Goal: Task Accomplishment & Management: Manage account settings

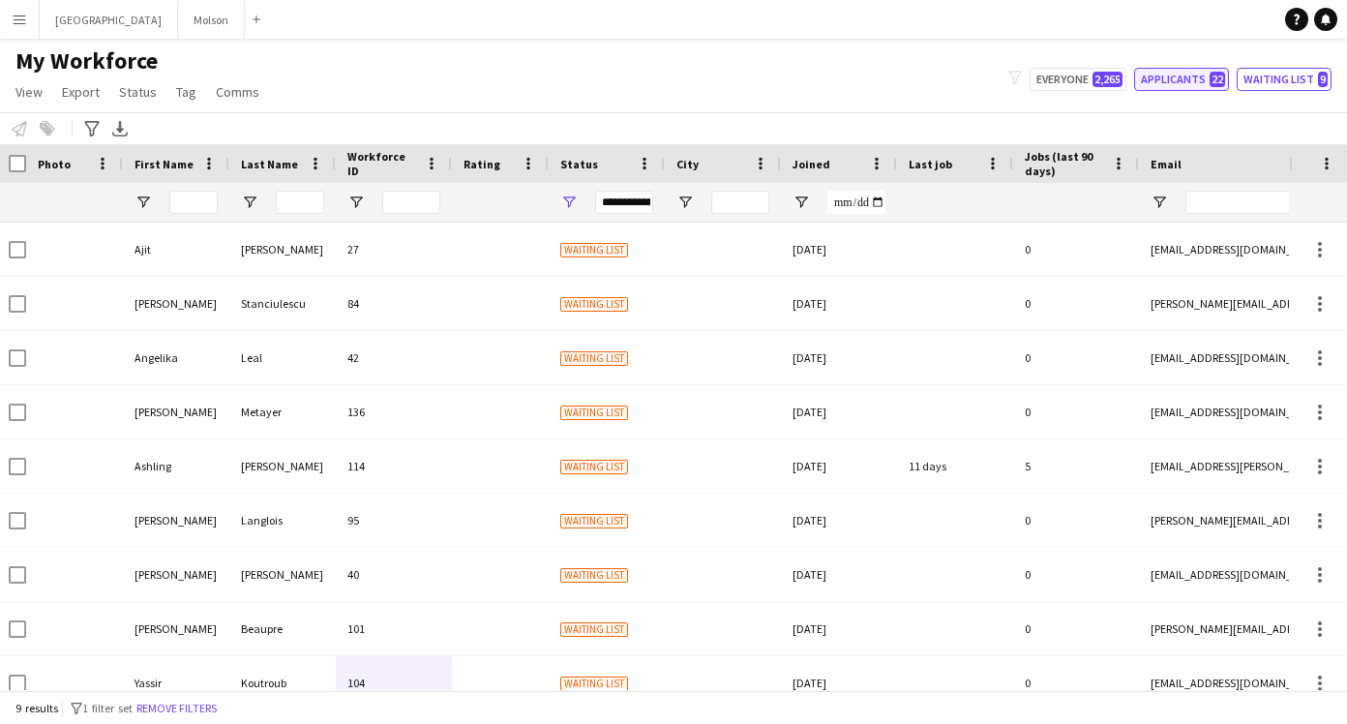
click at [1194, 74] on button "Applicants 22" at bounding box center [1181, 79] width 95 height 23
type input "**********"
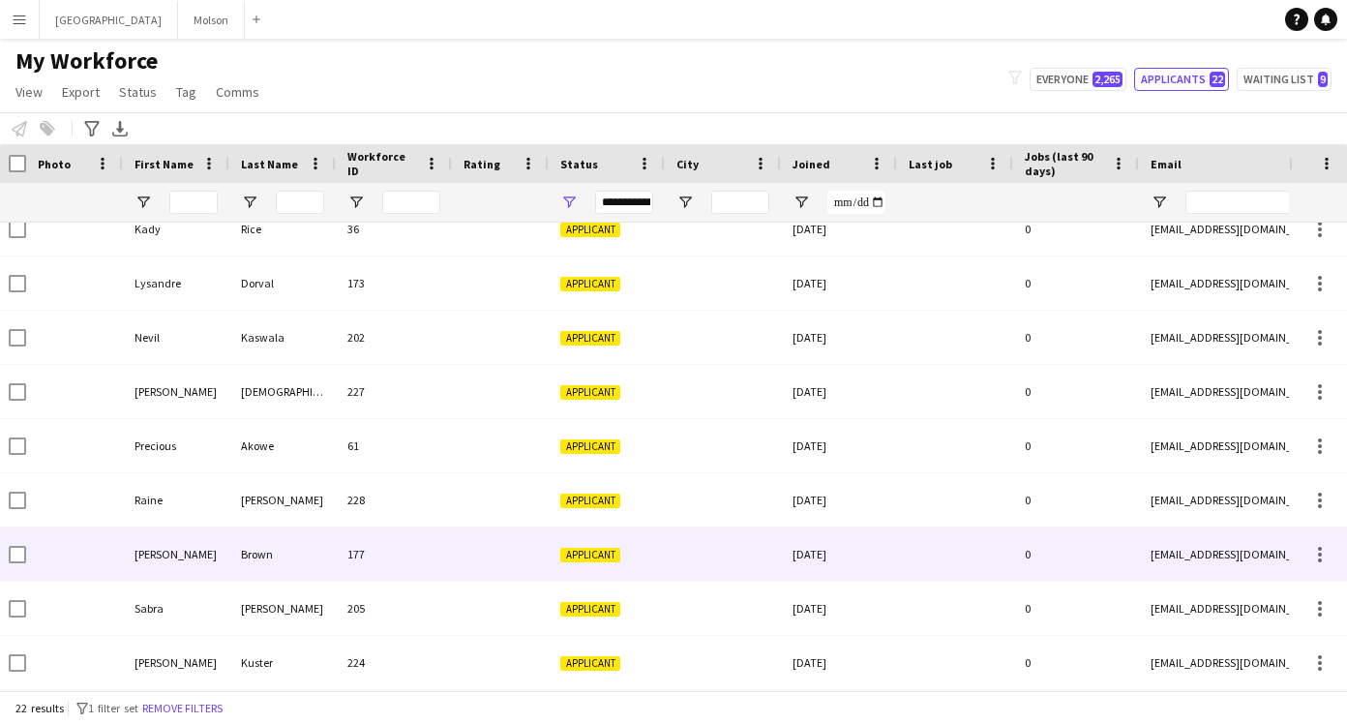
click at [686, 560] on div at bounding box center [723, 553] width 116 height 53
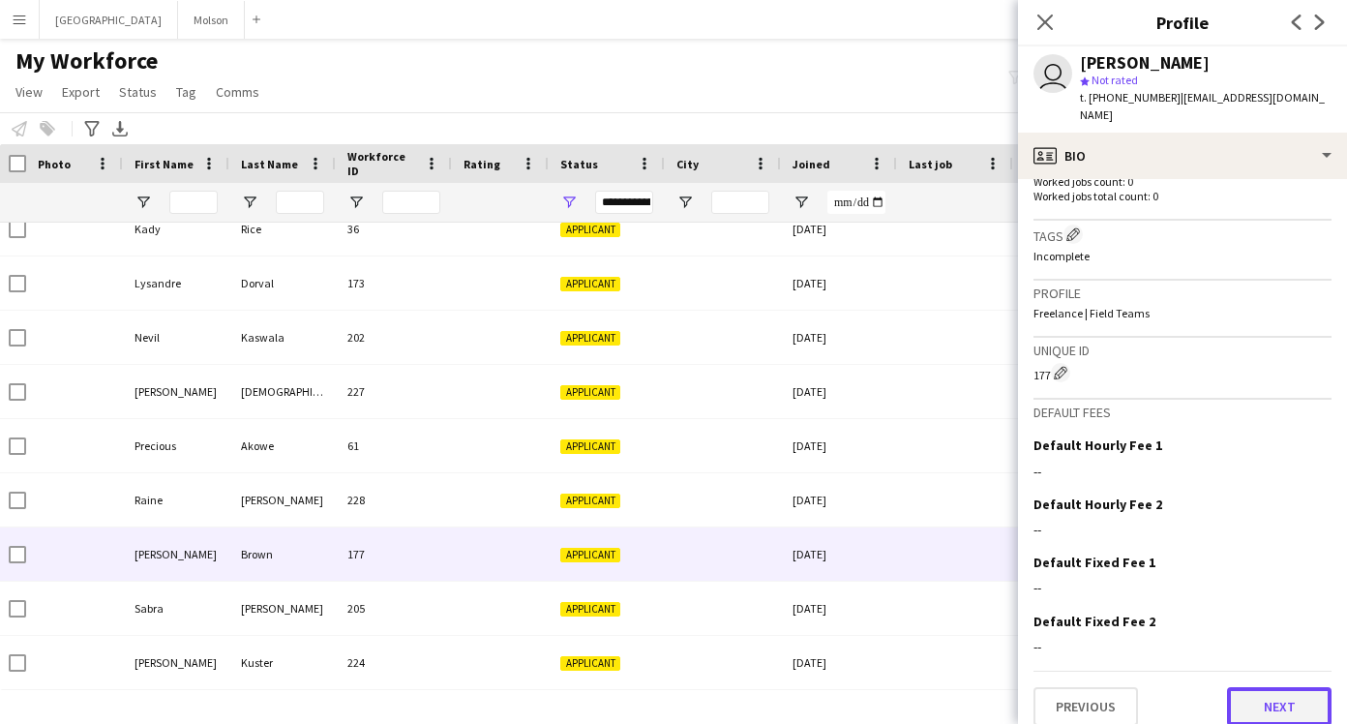
click at [1287, 694] on button "Next" at bounding box center [1279, 706] width 104 height 39
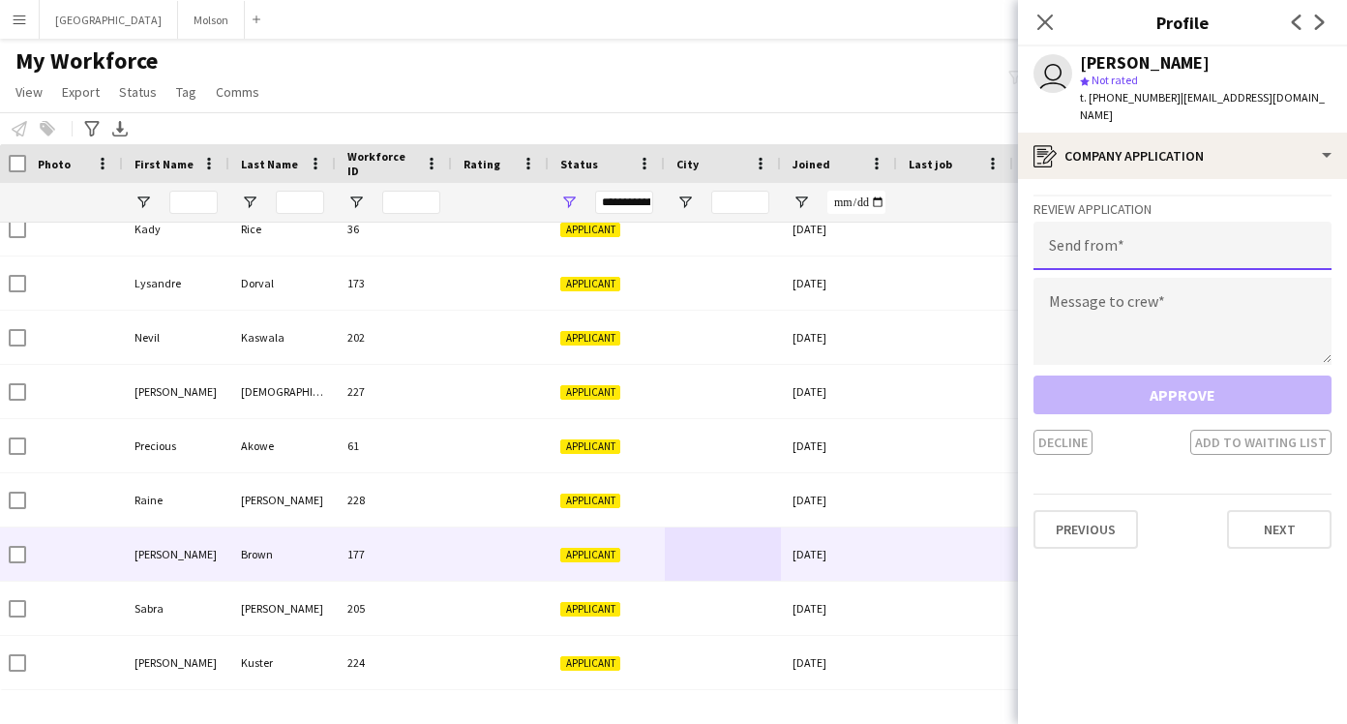
click at [1123, 236] on input "email" at bounding box center [1182, 246] width 298 height 48
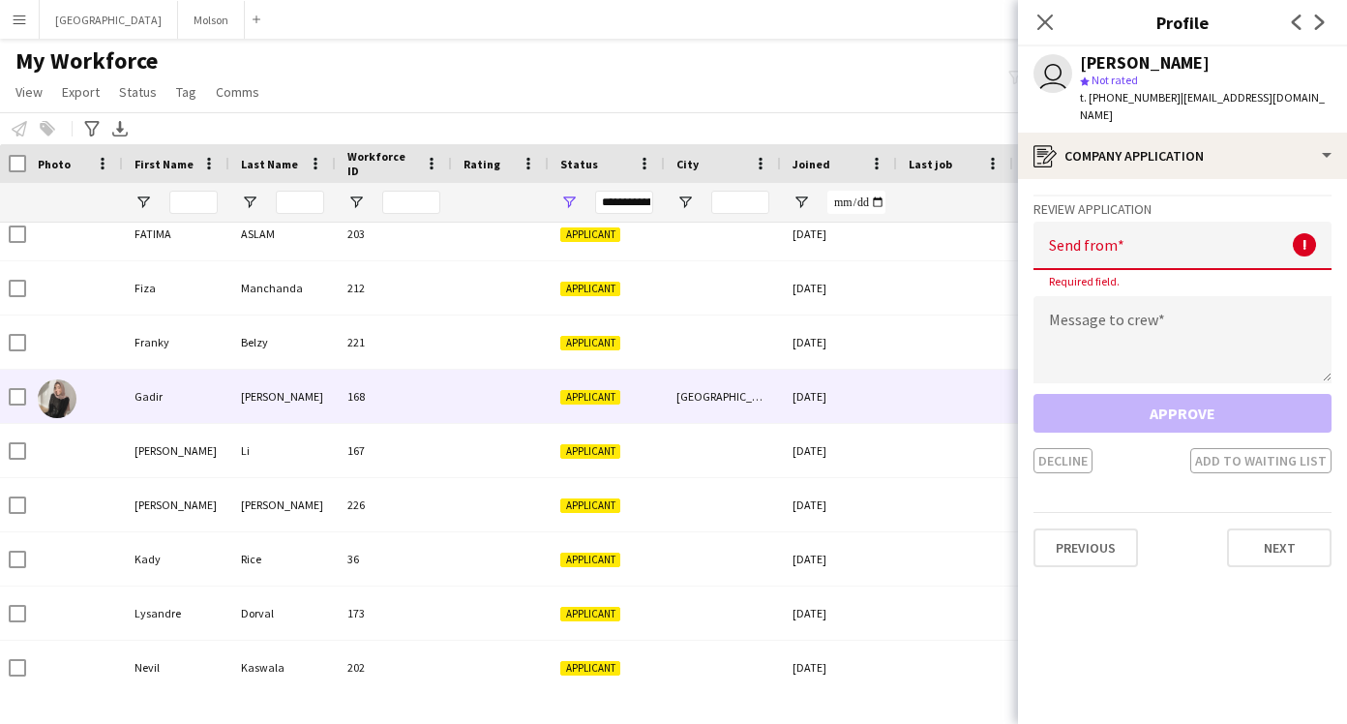
click at [779, 408] on div "[GEOGRAPHIC_DATA]" at bounding box center [723, 396] width 116 height 53
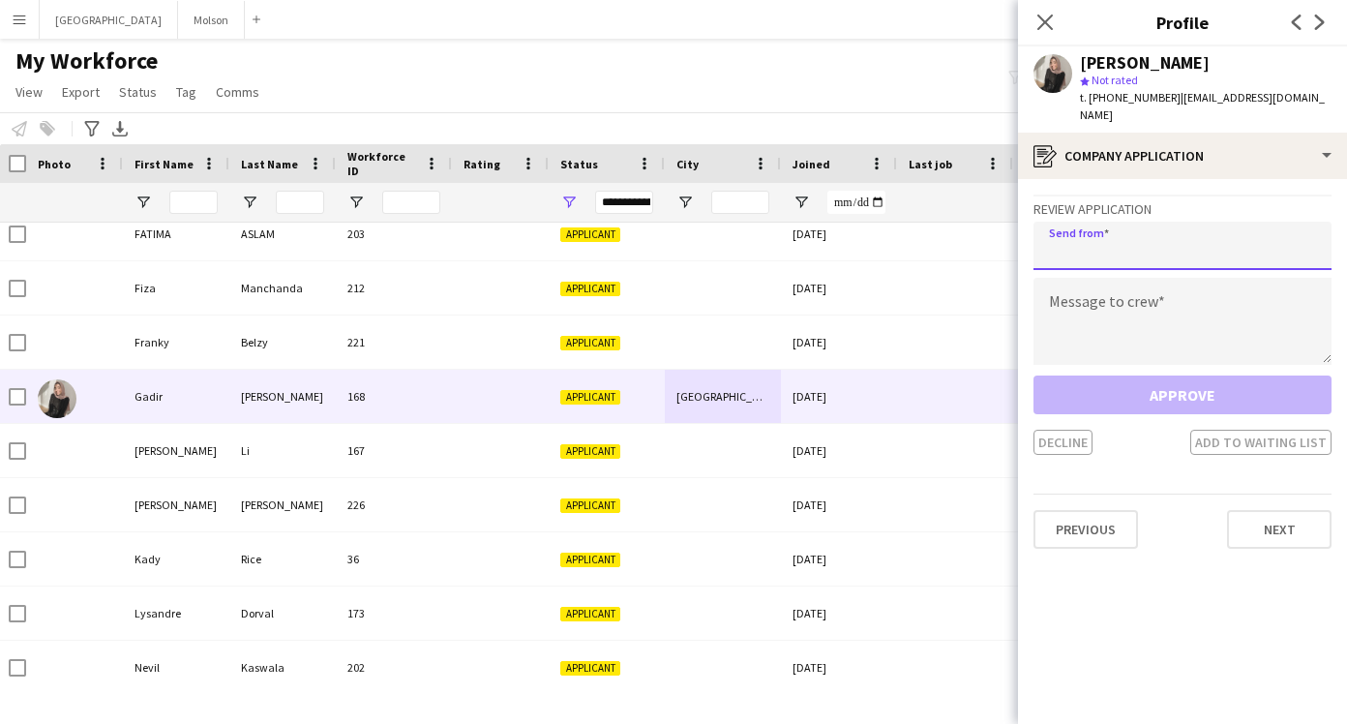
click at [1113, 229] on input "email" at bounding box center [1182, 246] width 298 height 48
type input "**********"
click at [1044, 18] on icon "Close pop-in" at bounding box center [1044, 22] width 18 height 18
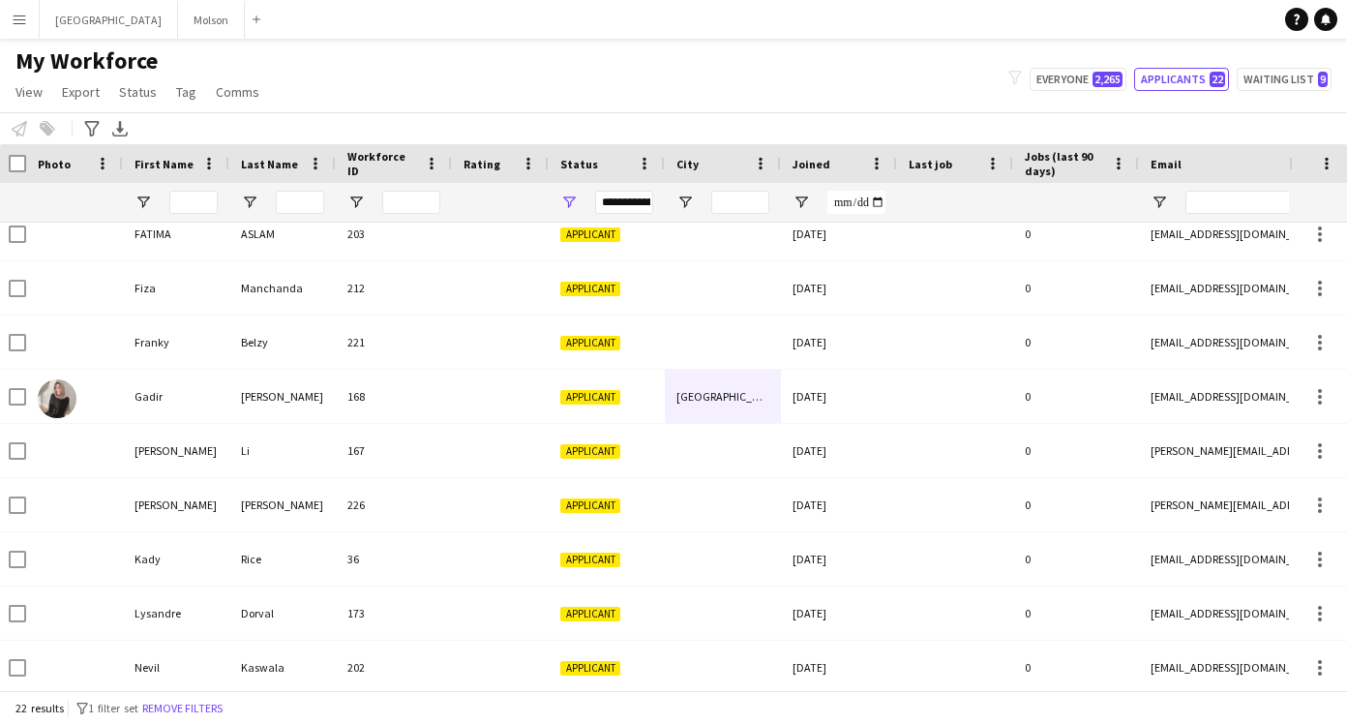
click at [11, 25] on button "Menu" at bounding box center [19, 19] width 39 height 39
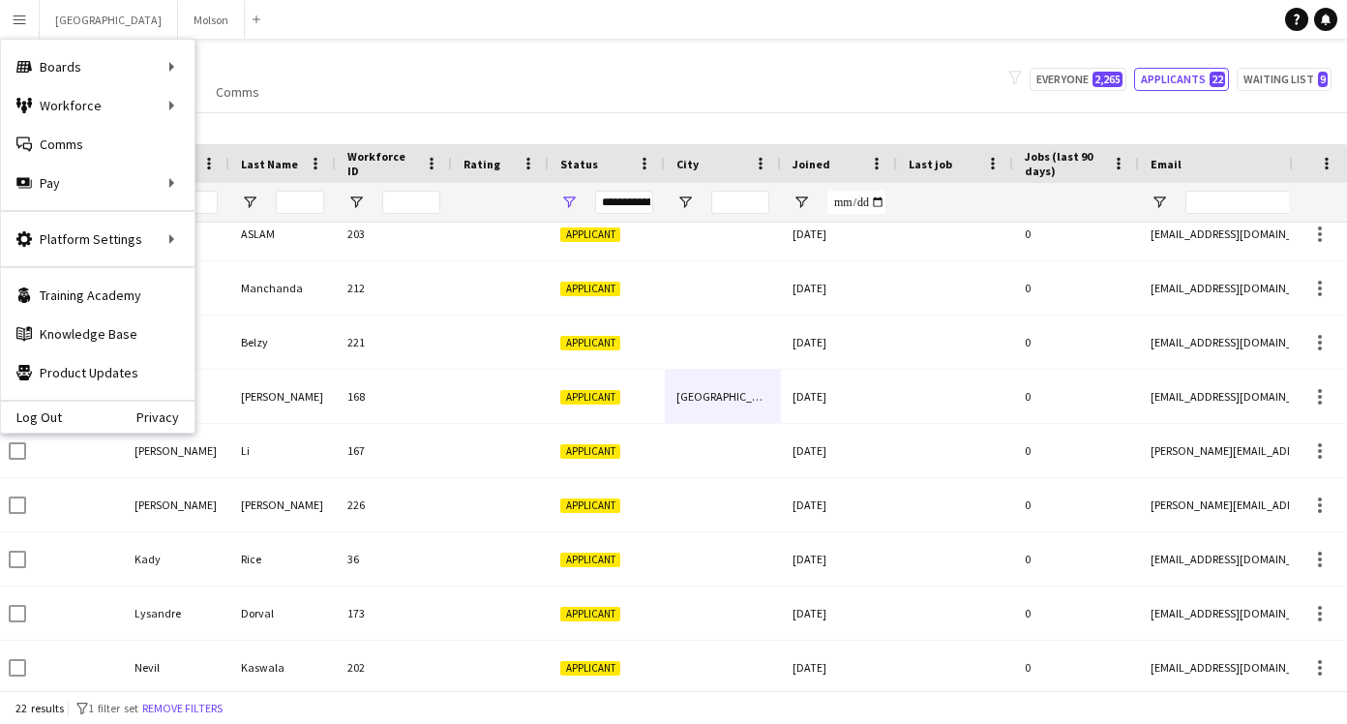
click at [77, 416] on div "Log Out Privacy" at bounding box center [97, 416] width 193 height 33
click at [28, 417] on link "Log Out" at bounding box center [31, 416] width 61 height 15
